Goal: Information Seeking & Learning: Learn about a topic

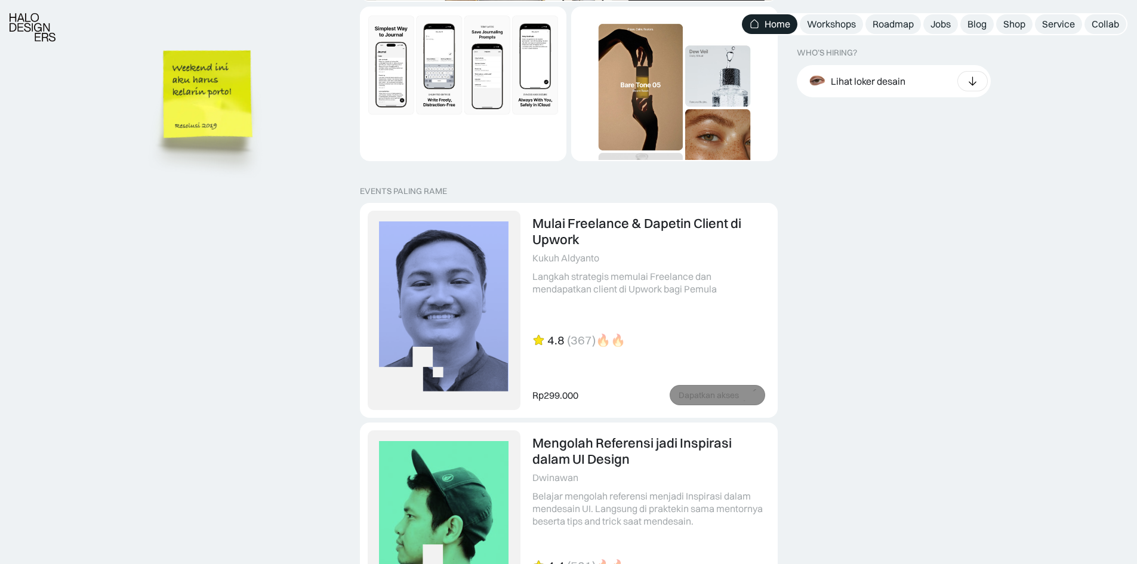
scroll to position [2328, 0]
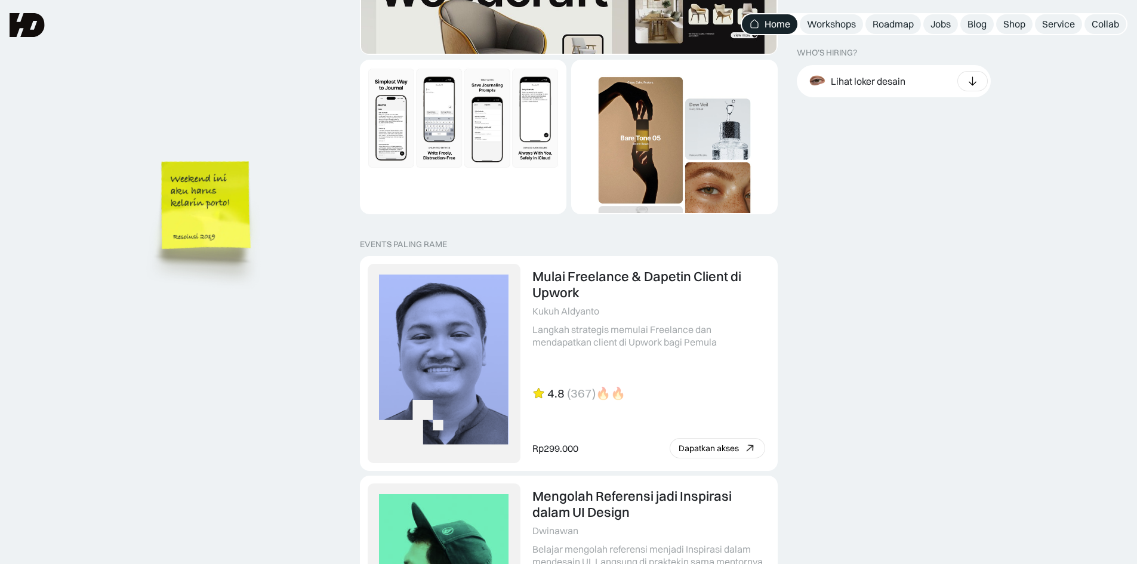
click at [233, 257] on img at bounding box center [207, 223] width 135 height 147
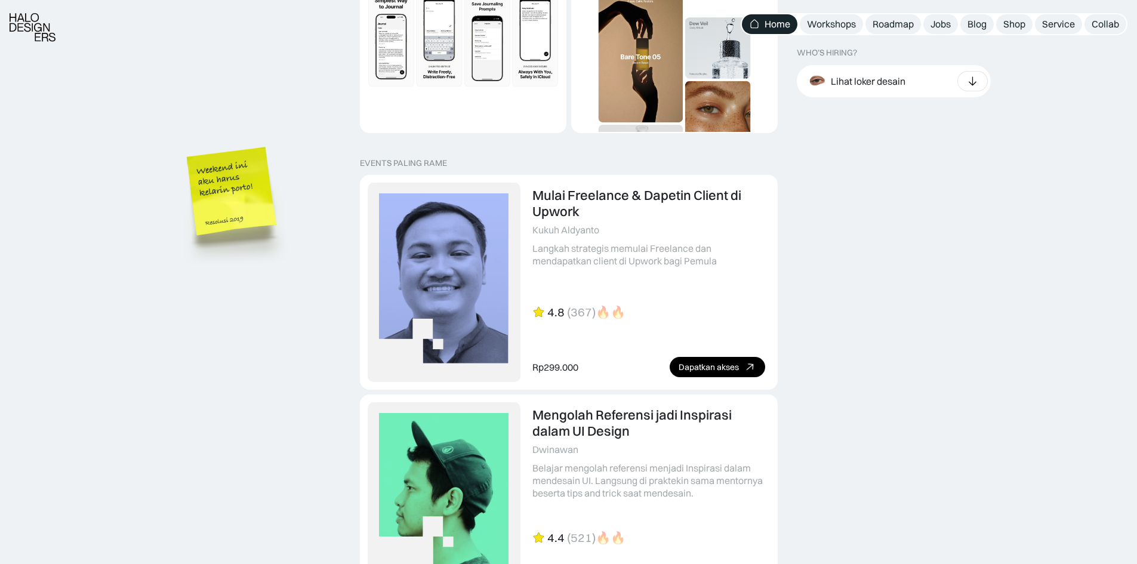
scroll to position [2507, 0]
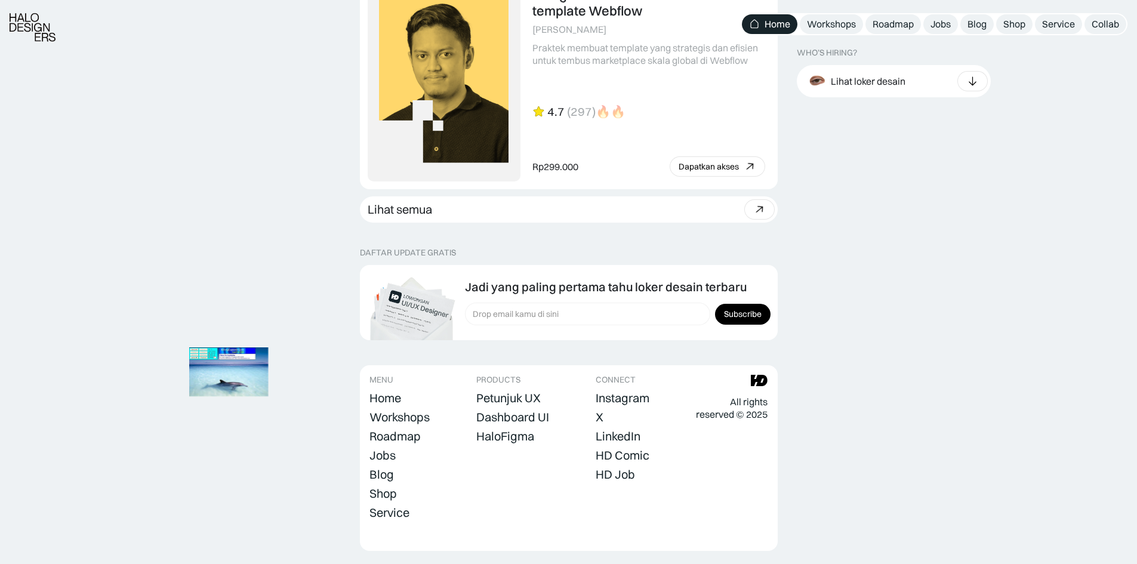
scroll to position [3303, 0]
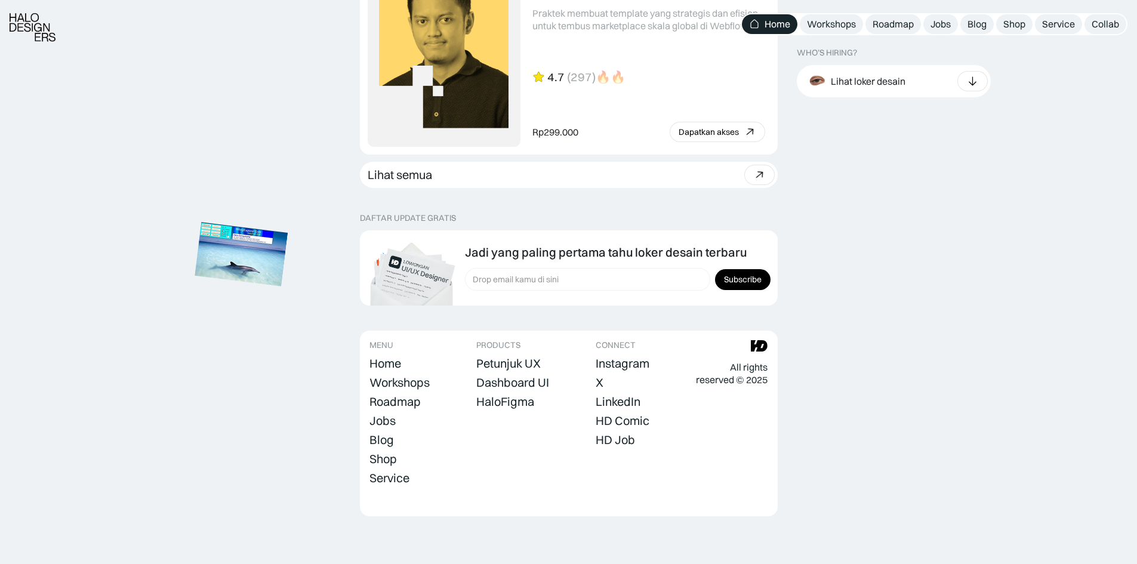
click at [266, 258] on img at bounding box center [241, 254] width 93 height 64
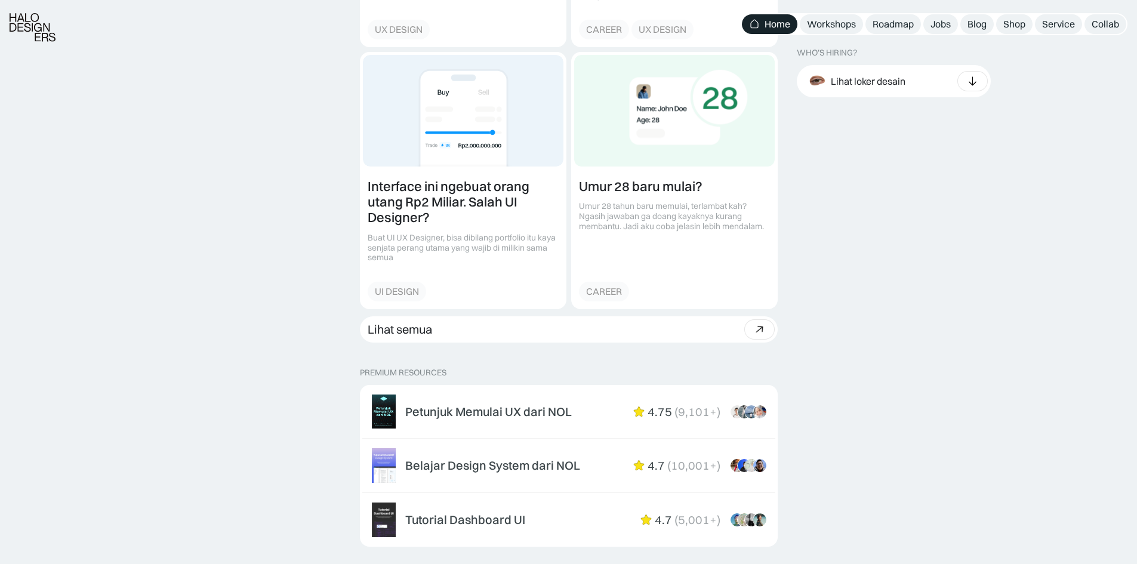
scroll to position [1751, 0]
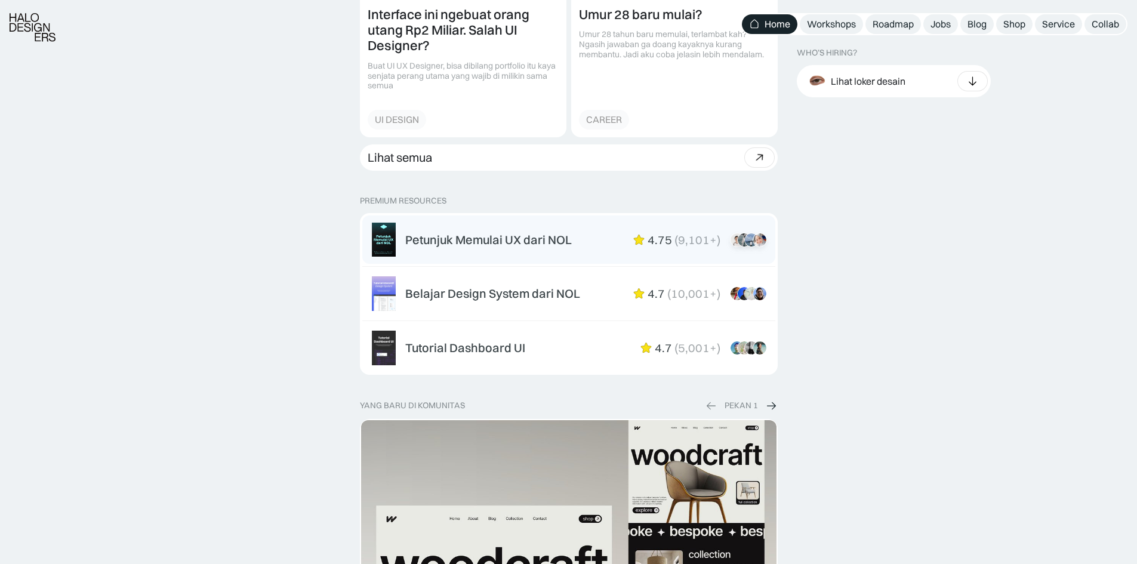
click at [522, 233] on div "Petunjuk Memulai UX dari NOL" at bounding box center [488, 240] width 167 height 14
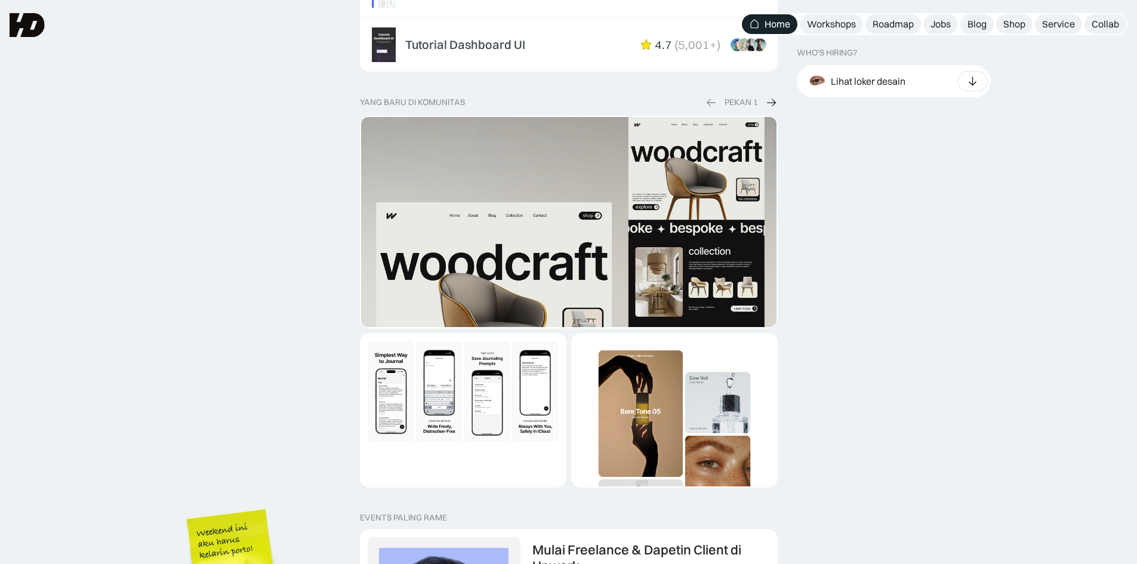
scroll to position [0, 0]
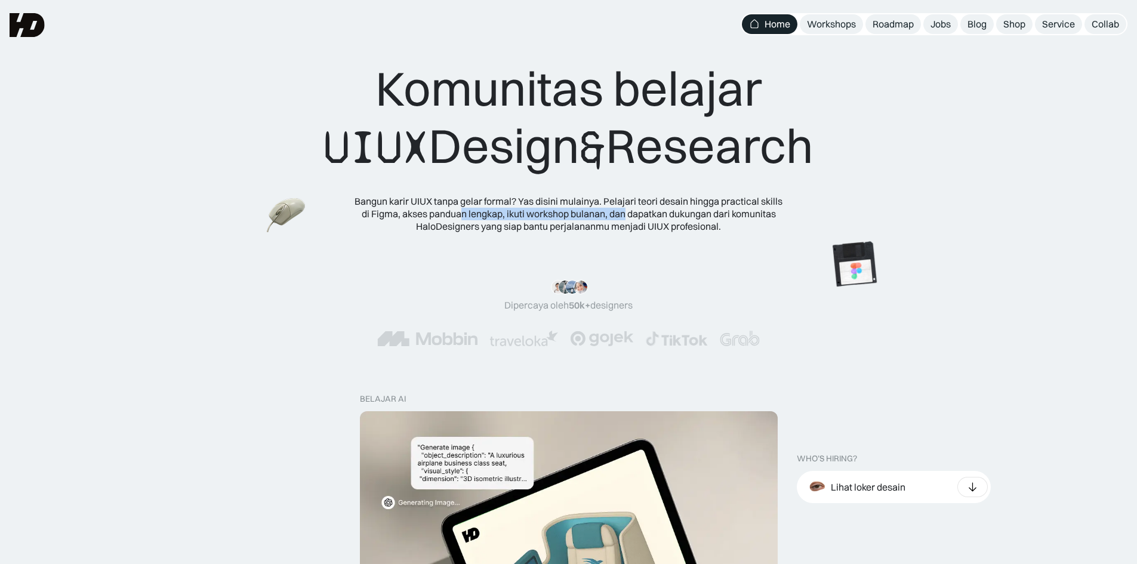
drag, startPoint x: 499, startPoint y: 206, endPoint x: 708, endPoint y: 211, distance: 209.0
click at [630, 210] on div "Bangun karir UIUX tanpa gelar formal? Yas disini mulainya. Pelajari teori desai…" at bounding box center [569, 213] width 430 height 37
click at [957, 176] on img at bounding box center [923, 200] width 67 height 67
click at [116, 97] on img at bounding box center [139, 118] width 47 height 42
click at [233, 115] on img at bounding box center [256, 94] width 47 height 42
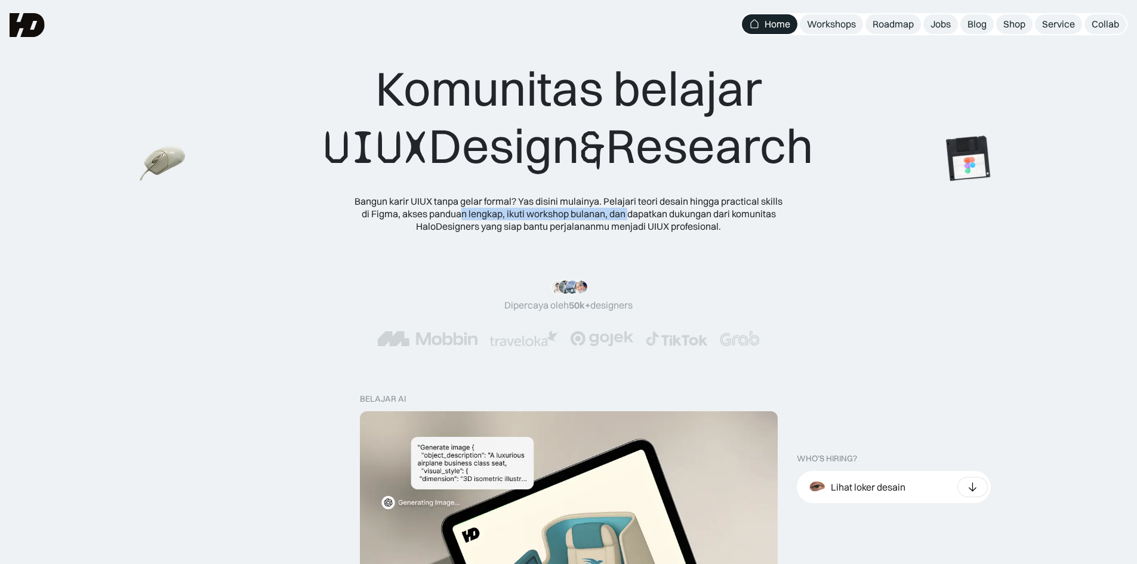
click at [140, 186] on img at bounding box center [163, 164] width 47 height 42
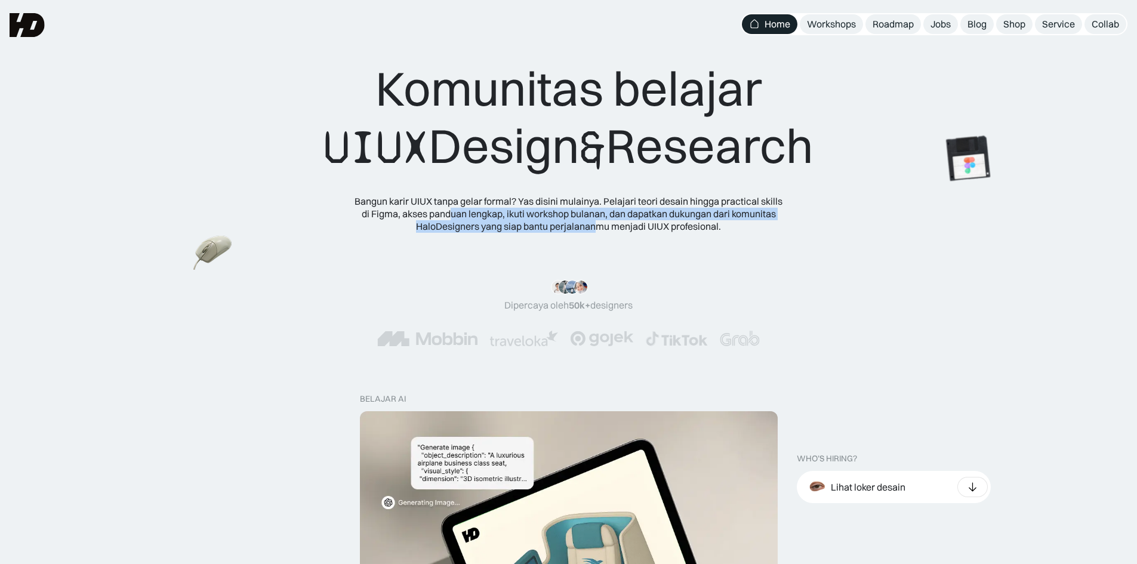
drag, startPoint x: 475, startPoint y: 217, endPoint x: 713, endPoint y: 235, distance: 238.2
click at [605, 224] on div "Bangun karir UIUX tanpa gelar formal? Yas disini mulainya. Pelajari teori desai…" at bounding box center [569, 213] width 430 height 37
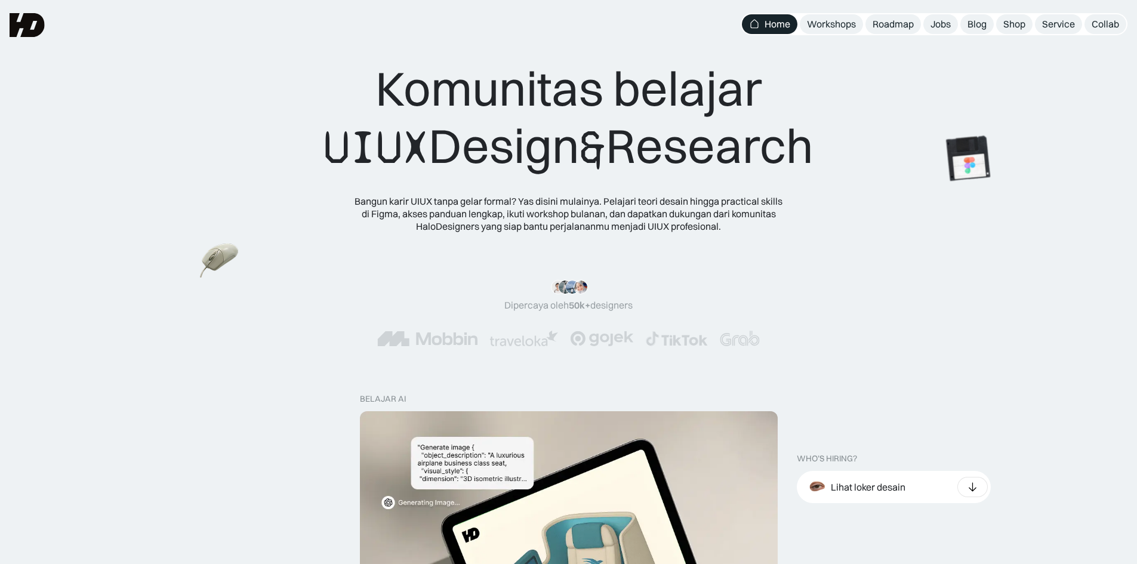
click at [721, 235] on div "Komunitas belajar UIUX Design & Research Bangun karir UIUX tanpa gelar formal? …" at bounding box center [568, 128] width 1137 height 256
drag, startPoint x: 563, startPoint y: 276, endPoint x: 587, endPoint y: 278, distance: 23.9
click at [586, 278] on div ""Serius, ini e-book UX pertama yang bikin gue betah baca! 📖 Penjelasannya ngali…" at bounding box center [568, 313] width 1137 height 114
click at [657, 292] on div ""Serius, ini e-book UX pertama yang bikin gue betah baca! 📖 Penjelasannya ngali…" at bounding box center [569, 313] width 1042 height 66
